Goal: Transaction & Acquisition: Purchase product/service

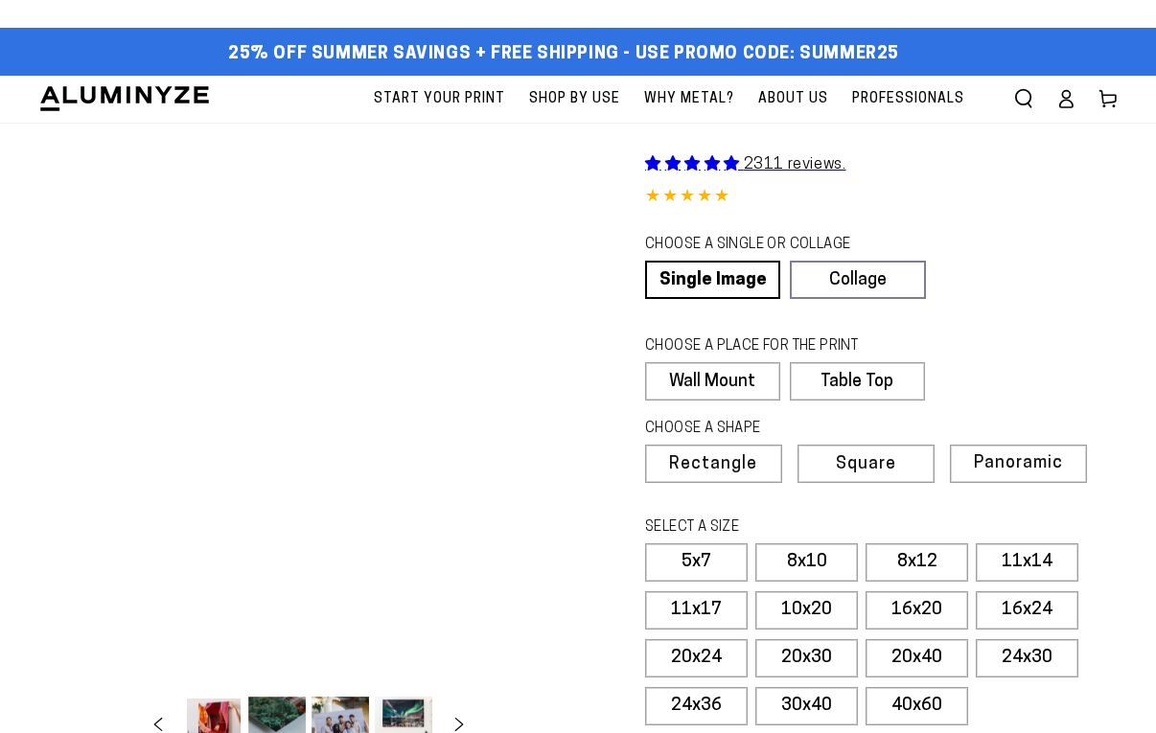
select select "**********"
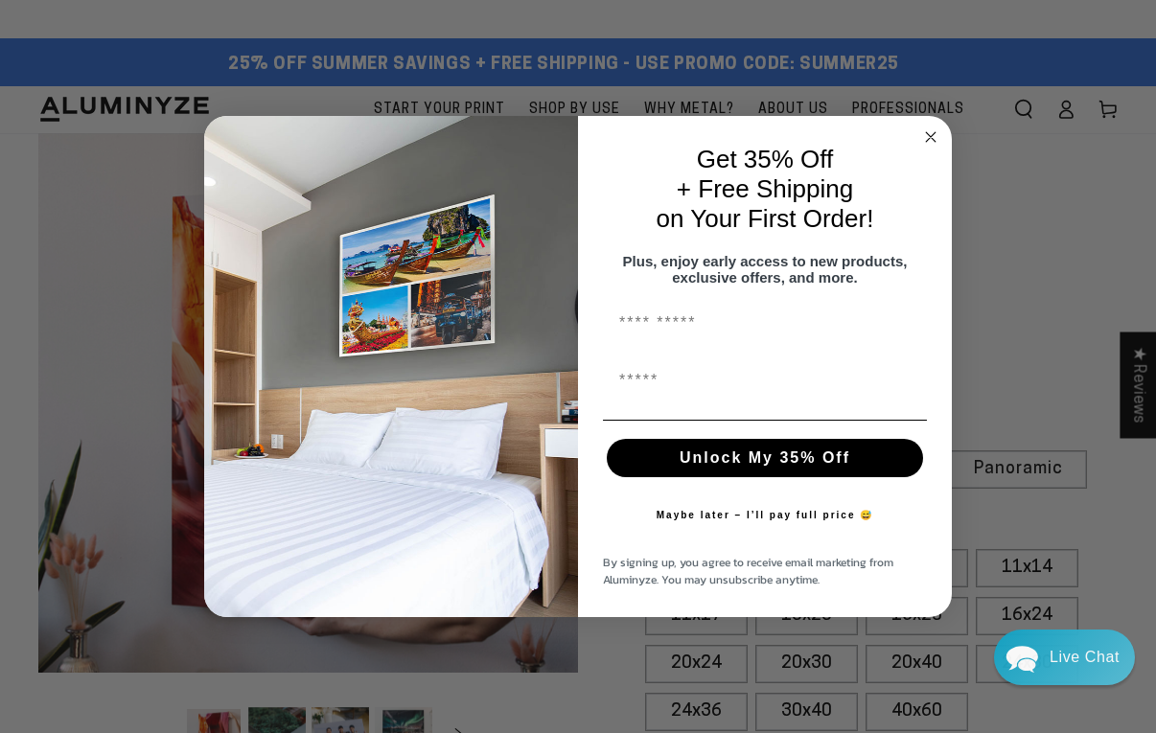
click at [933, 127] on circle "Close dialog" at bounding box center [931, 137] width 22 height 22
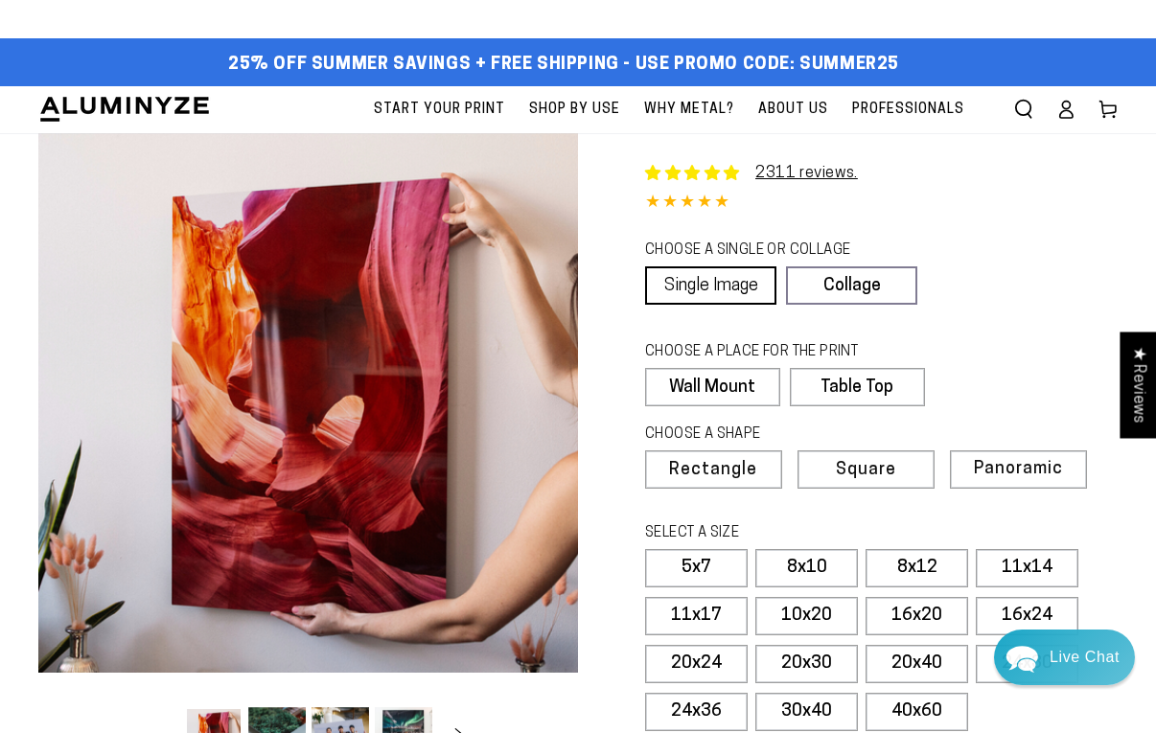
click at [724, 273] on link "Single Image" at bounding box center [710, 285] width 131 height 38
click at [737, 289] on link "Single Image" at bounding box center [710, 285] width 131 height 38
click at [738, 379] on label "Wall Mount" at bounding box center [712, 387] width 134 height 38
click at [739, 466] on span "Rectangle" at bounding box center [713, 470] width 84 height 17
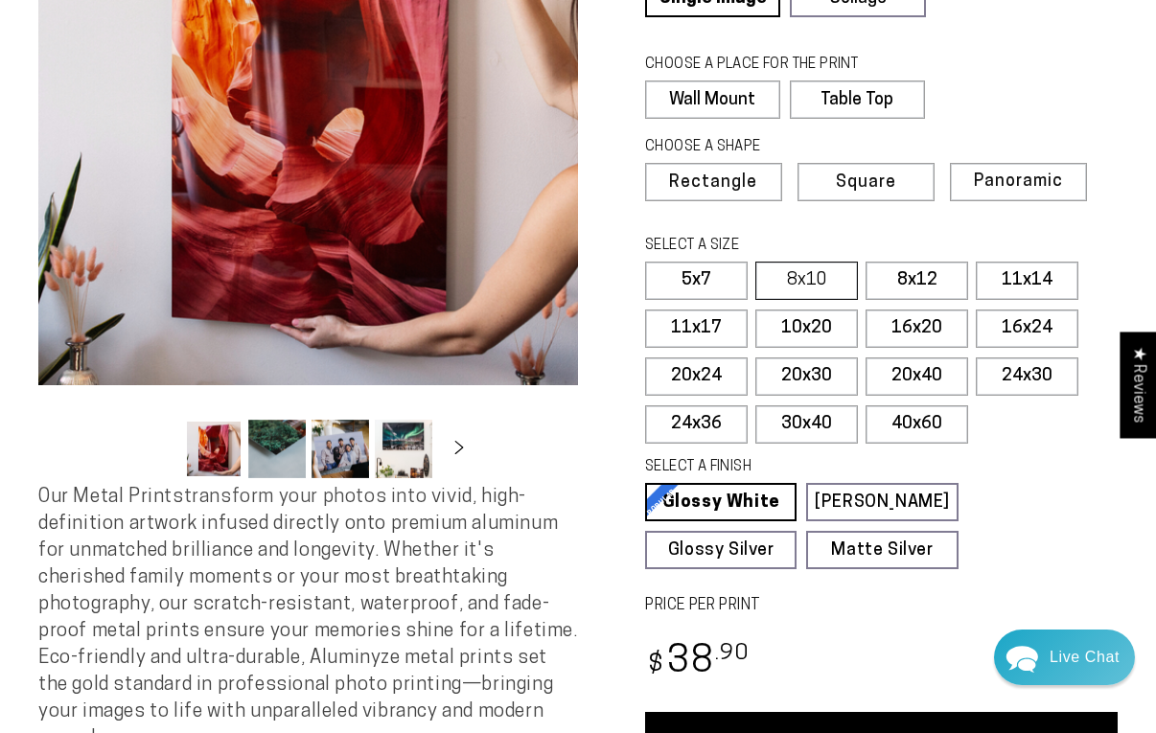
click at [795, 275] on label "8x10" at bounding box center [806, 281] width 103 height 38
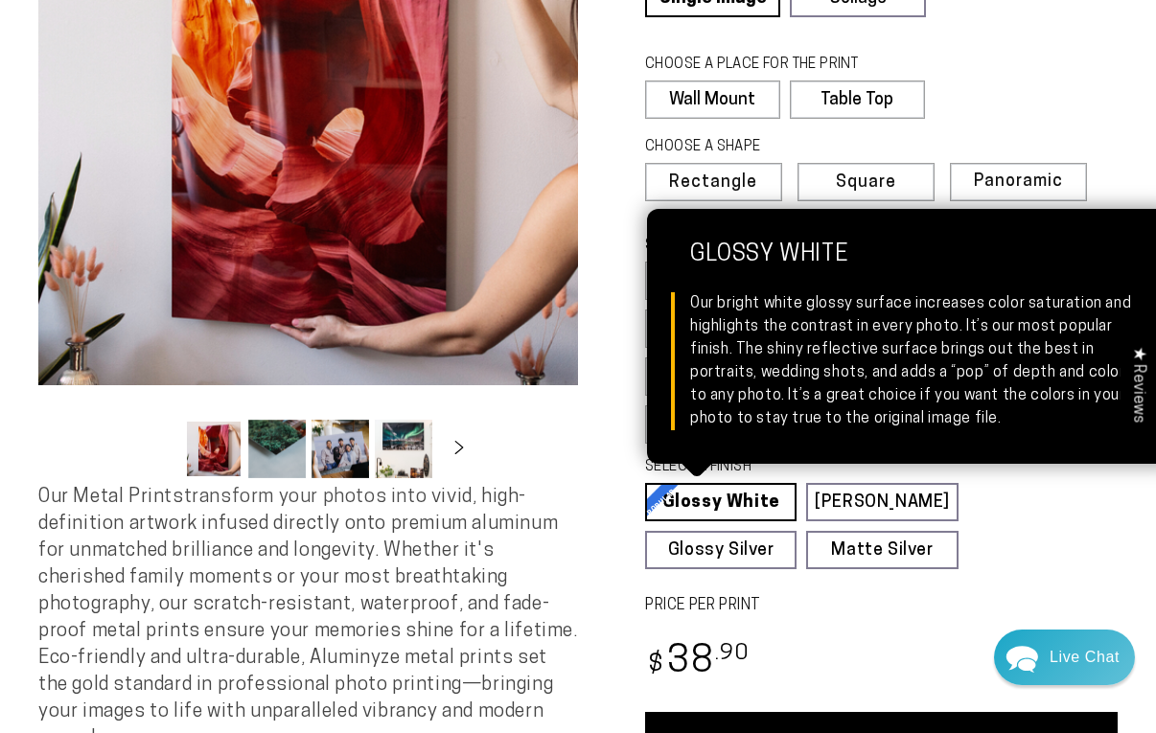
click at [759, 500] on link "Glossy White Glossy White Our bright white glossy surface increases color satur…" at bounding box center [720, 502] width 151 height 38
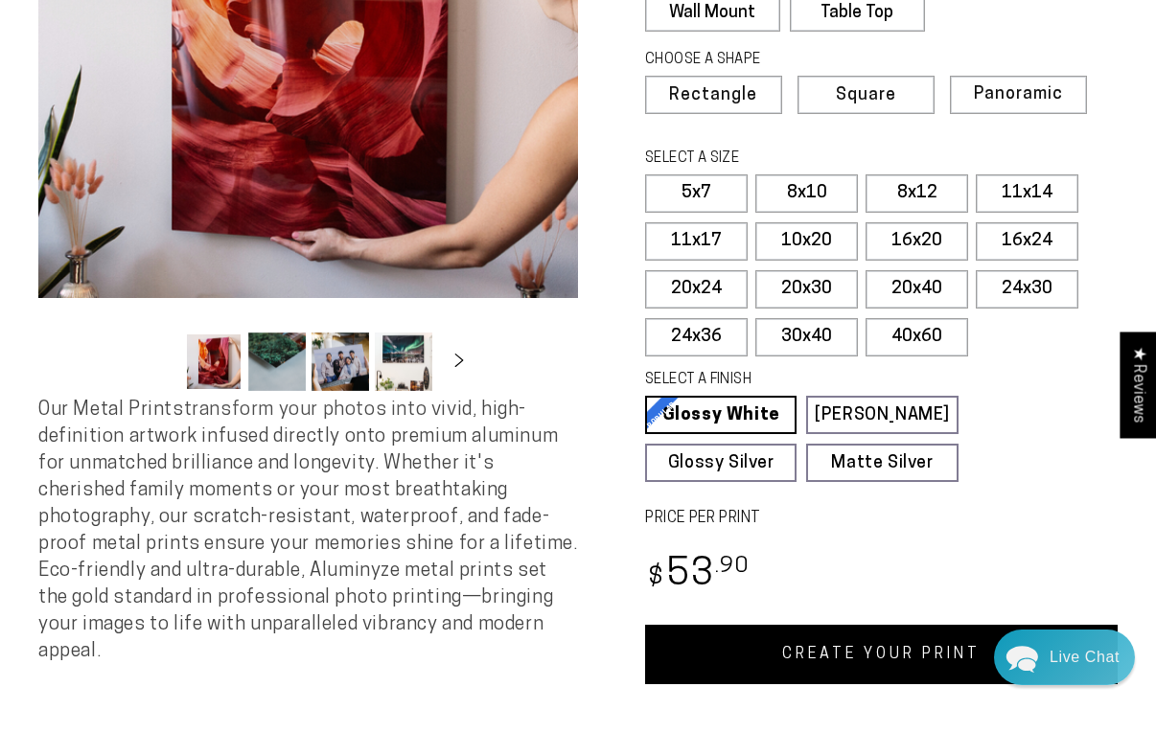
scroll to position [383, 0]
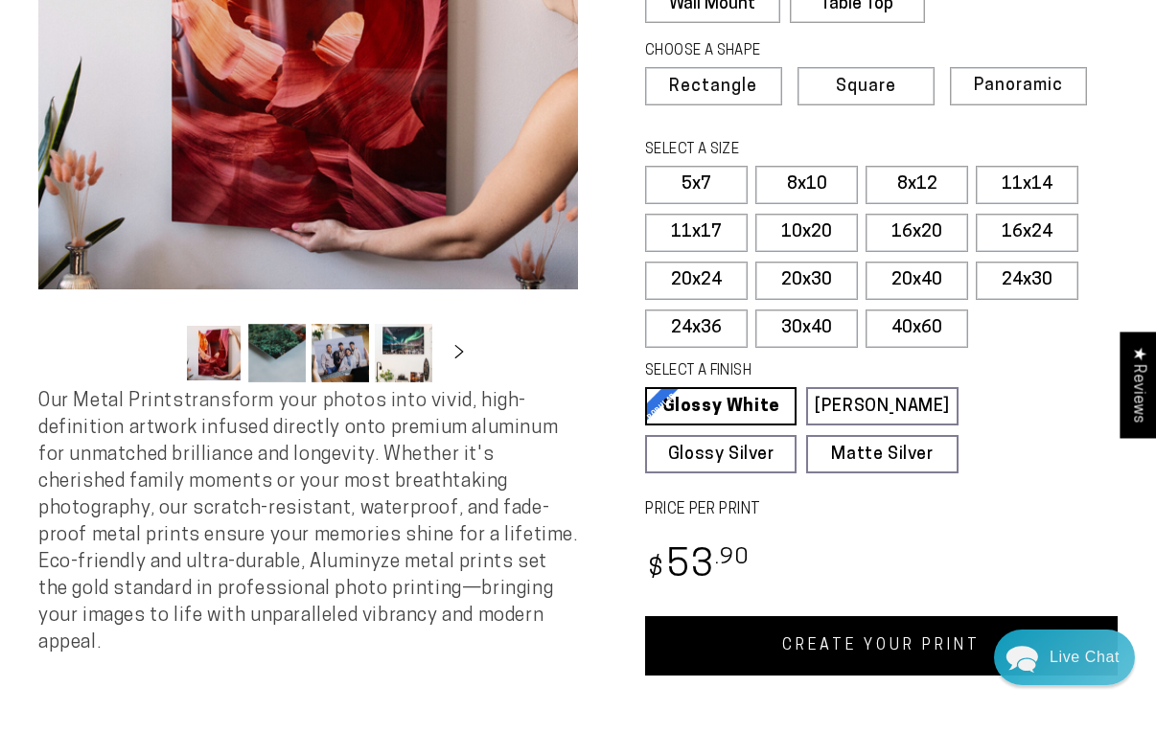
click at [895, 627] on link "CREATE YOUR PRINT" at bounding box center [881, 645] width 472 height 59
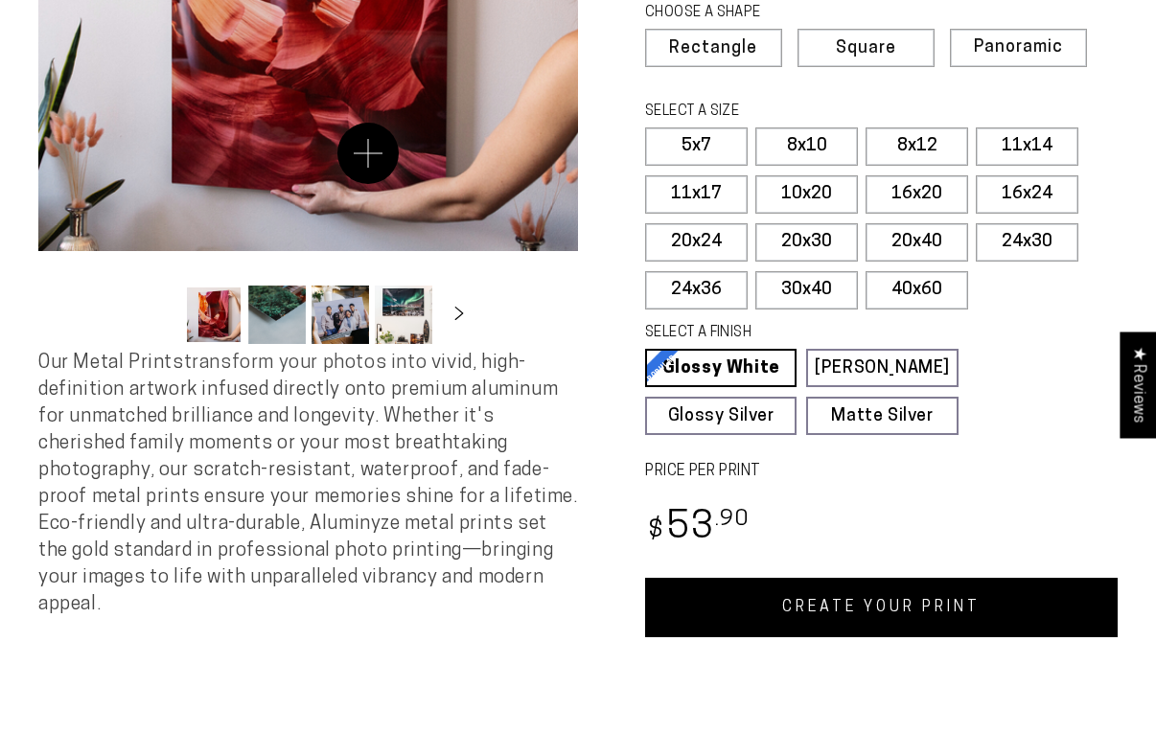
select select "**********"
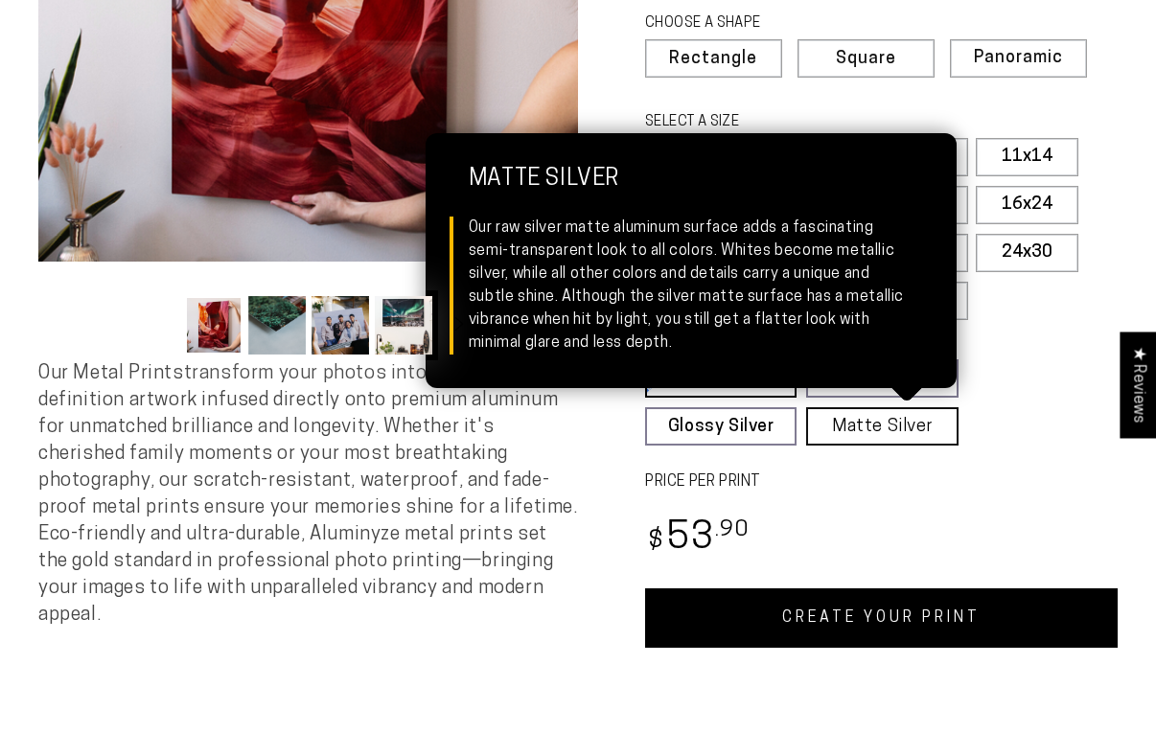
scroll to position [394, 0]
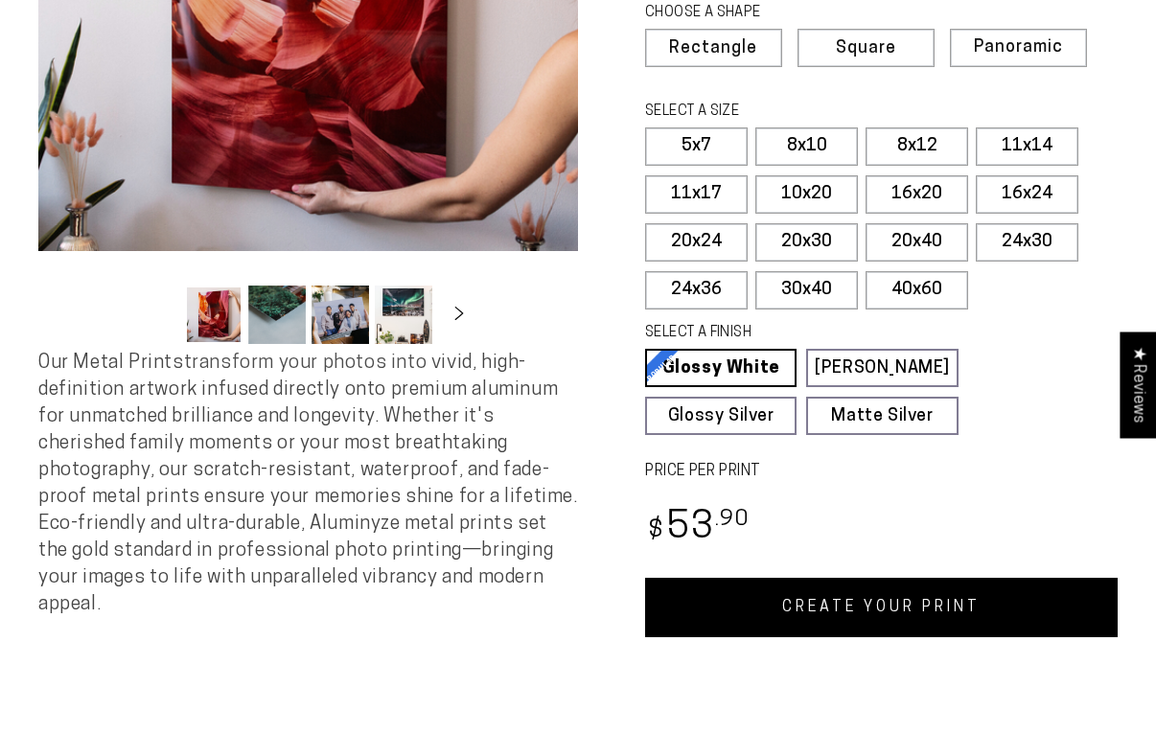
click at [906, 611] on link "CREATE YOUR PRINT" at bounding box center [881, 607] width 472 height 59
